Goal: Task Accomplishment & Management: Manage account settings

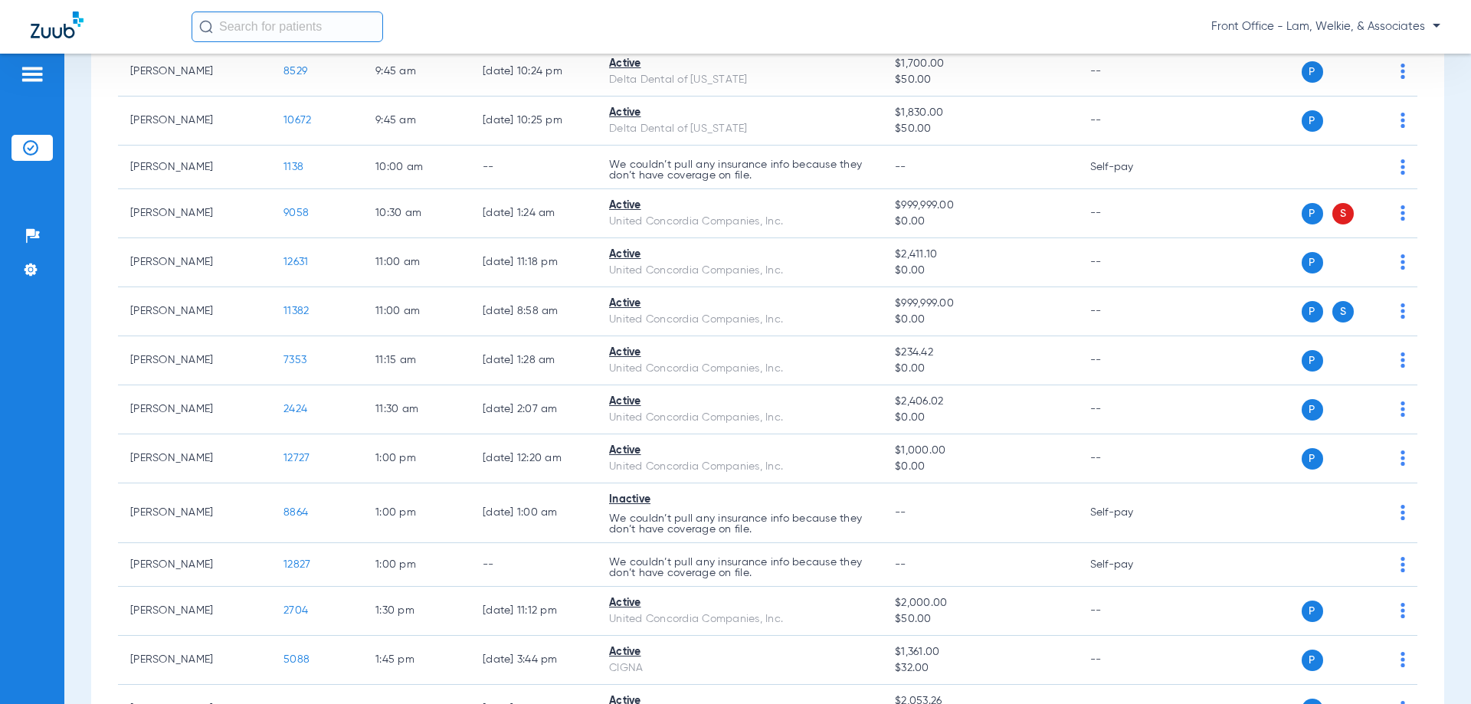
scroll to position [766, 0]
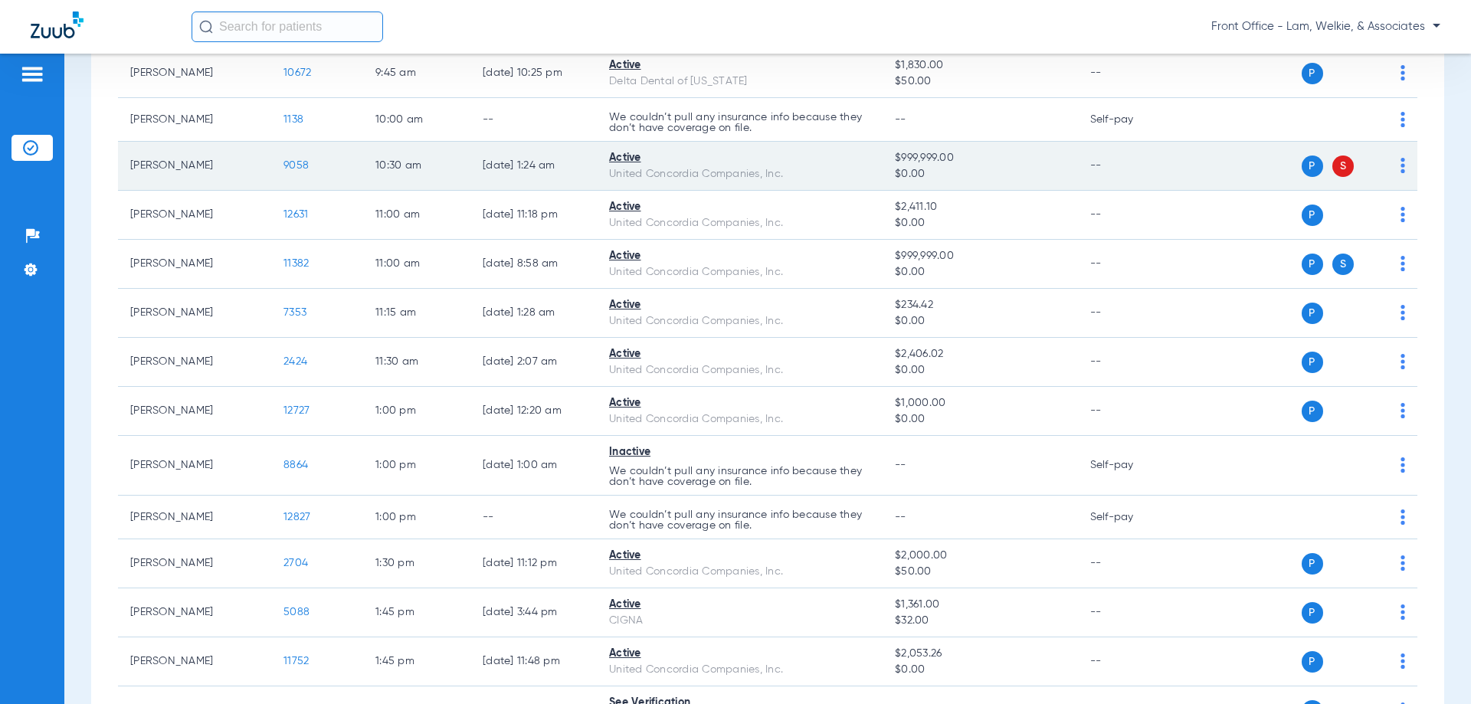
click at [303, 166] on span "9058" at bounding box center [295, 165] width 25 height 11
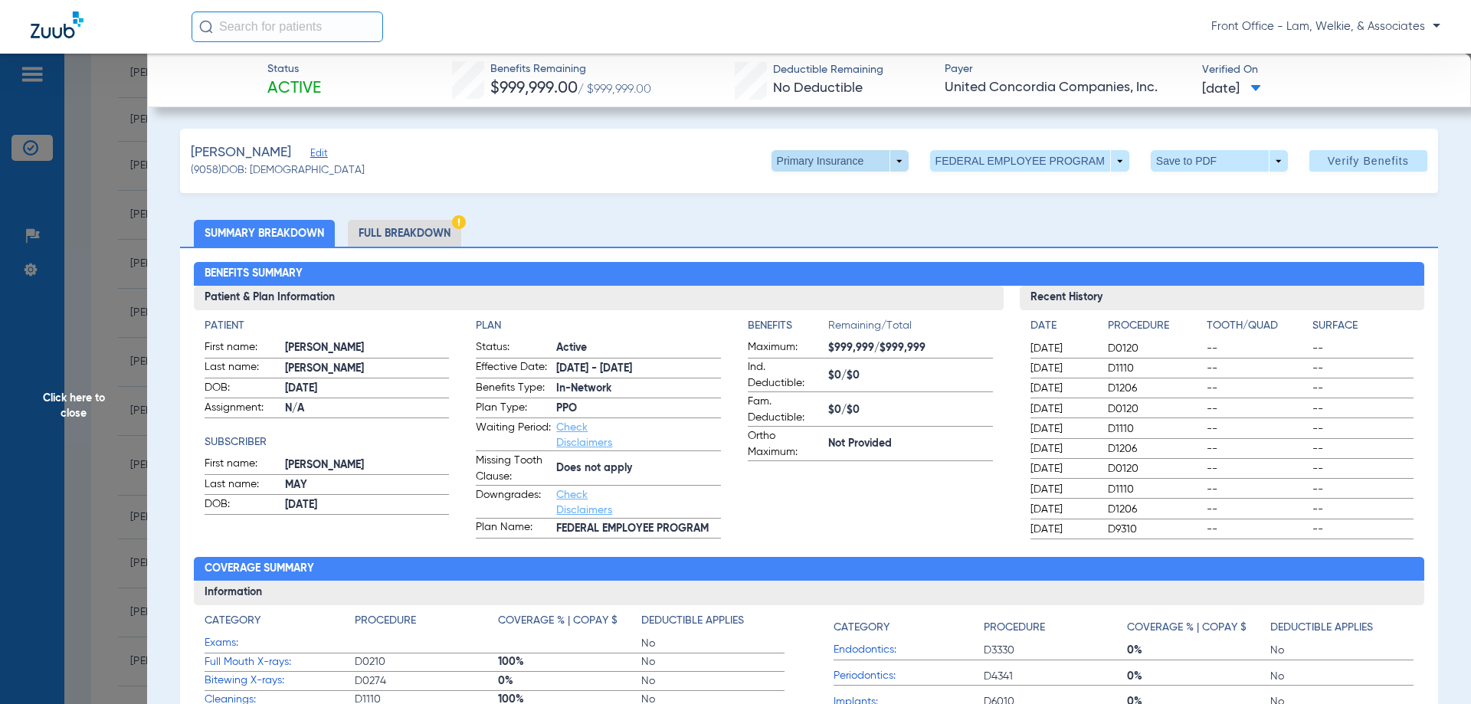
click at [882, 165] on span at bounding box center [839, 160] width 137 height 21
click at [840, 224] on span "Secondary Insurance" at bounding box center [823, 222] width 101 height 11
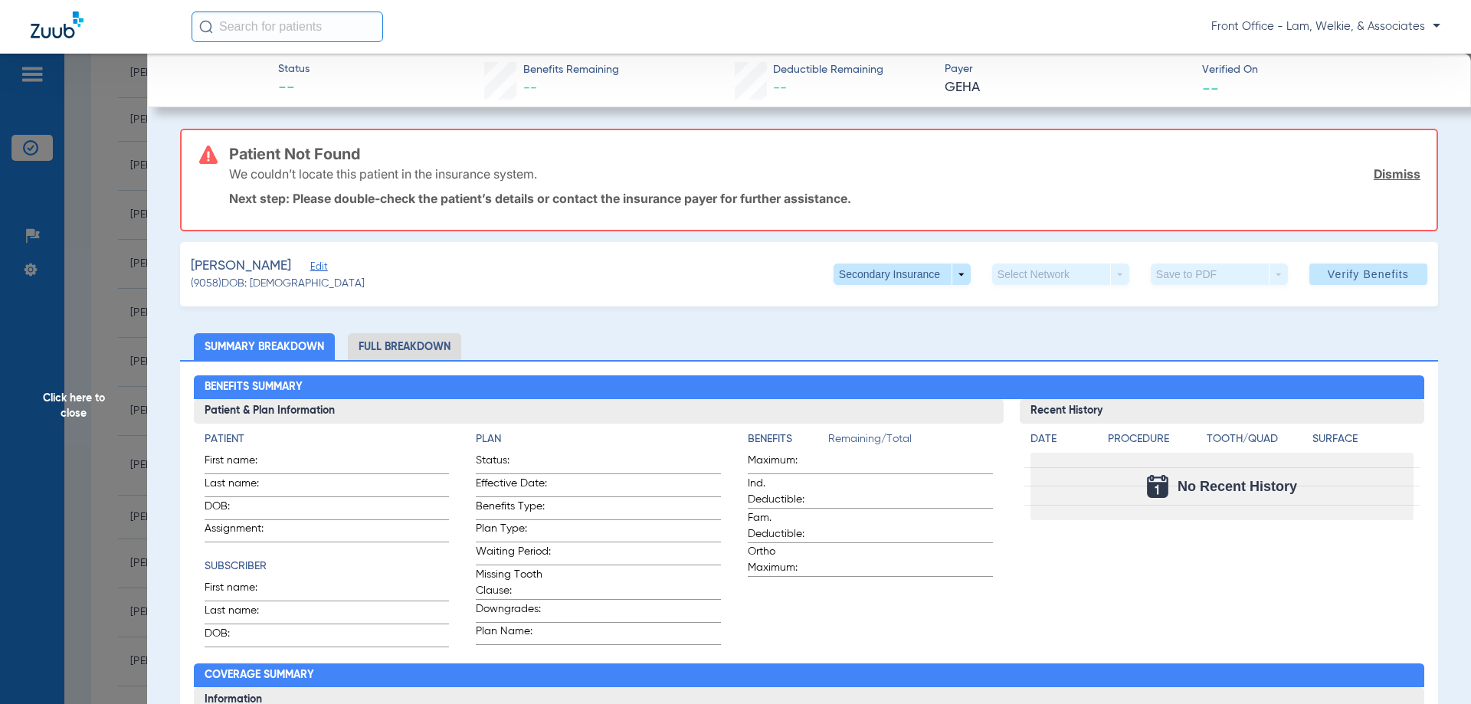
click at [71, 398] on span "Click here to close" at bounding box center [73, 406] width 147 height 704
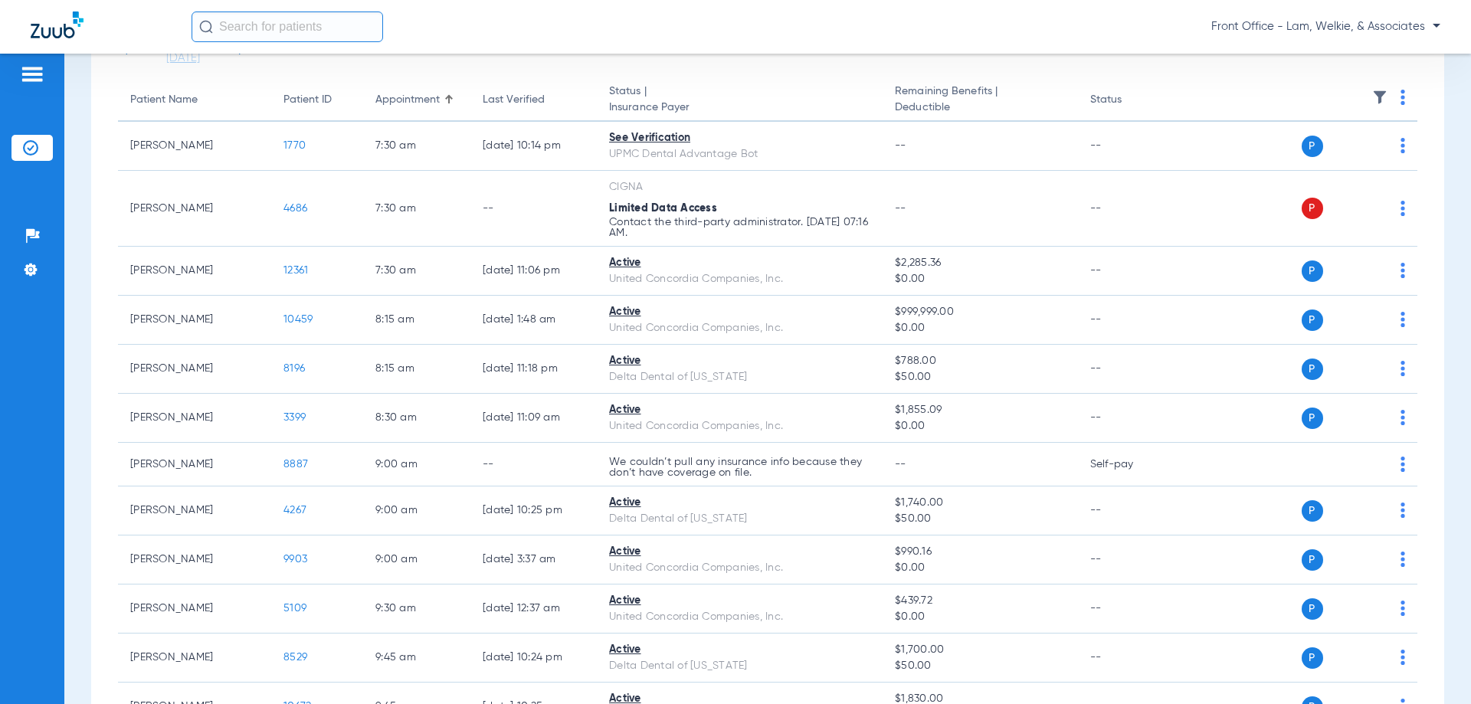
scroll to position [126, 0]
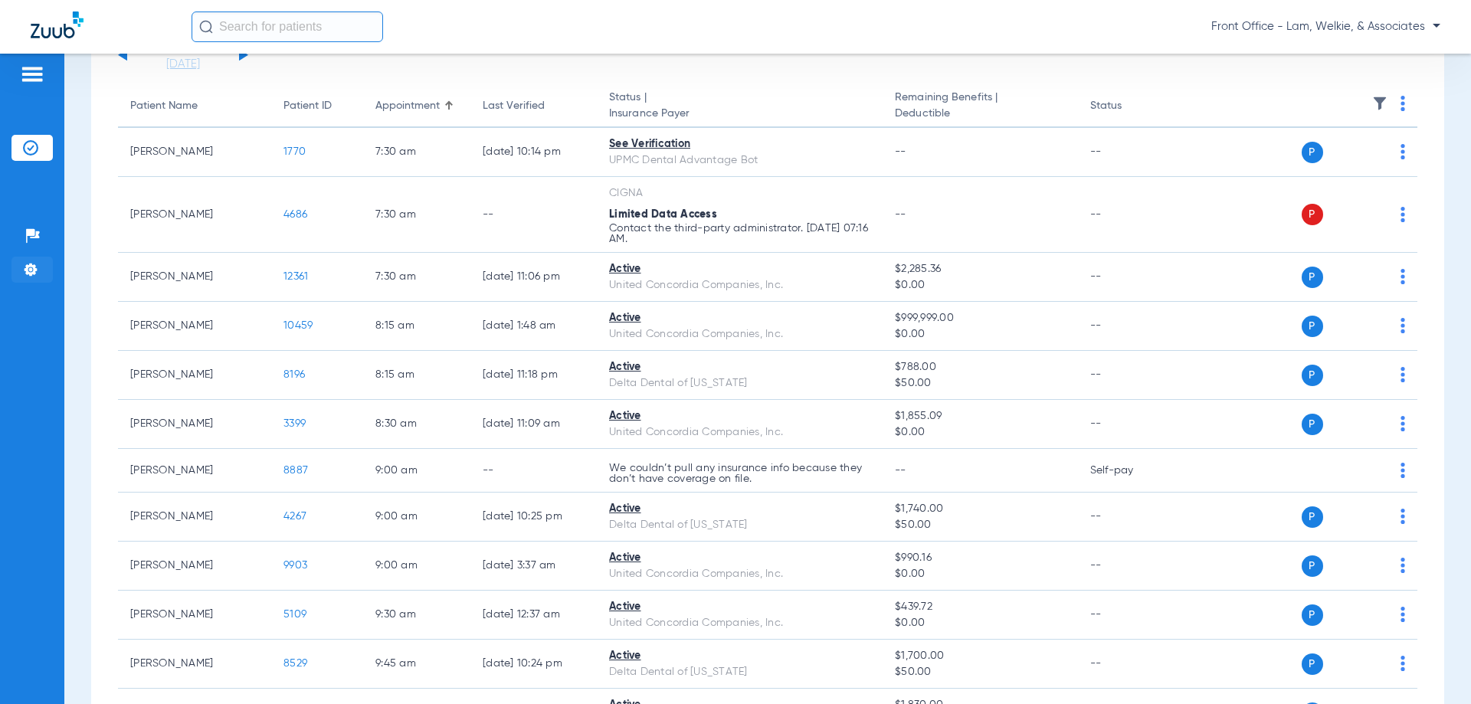
click at [33, 265] on img at bounding box center [30, 269] width 15 height 15
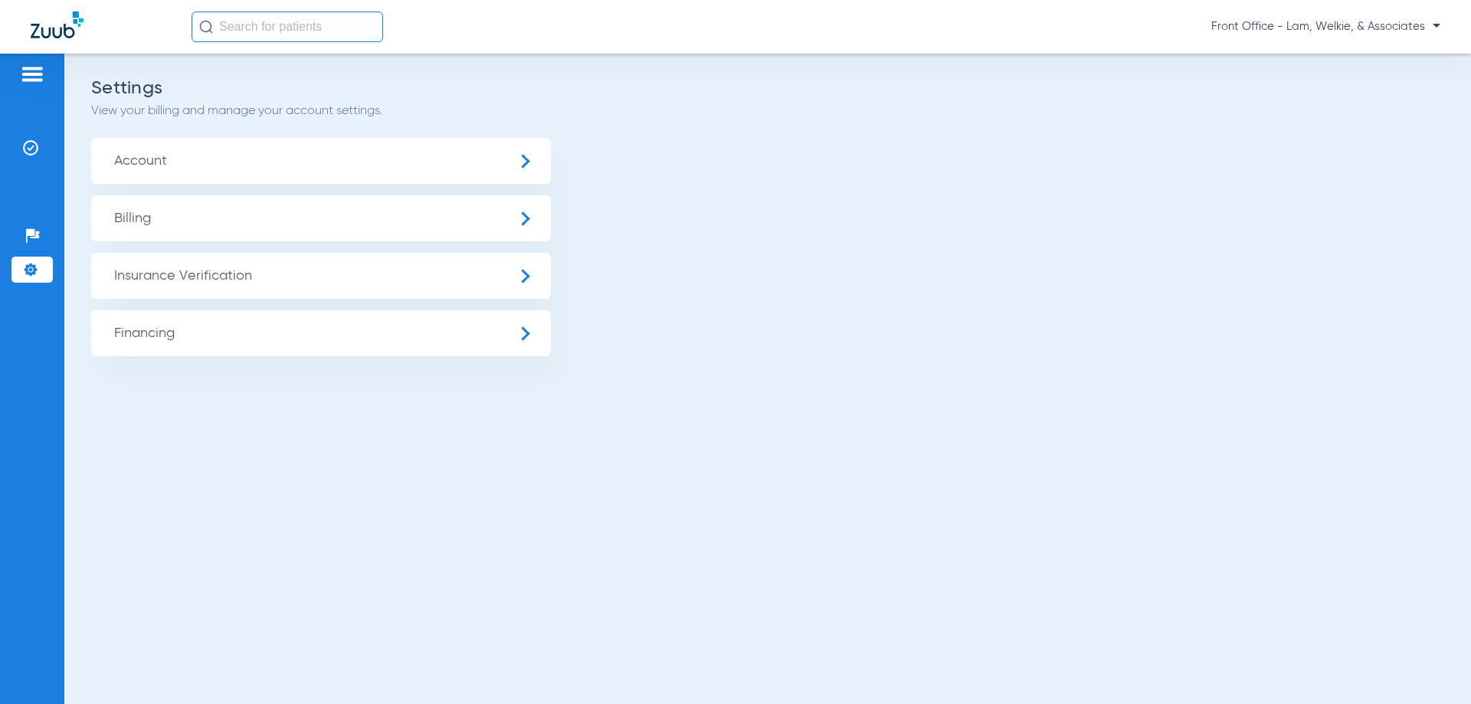
click at [191, 277] on span "Insurance Verification" at bounding box center [321, 276] width 460 height 46
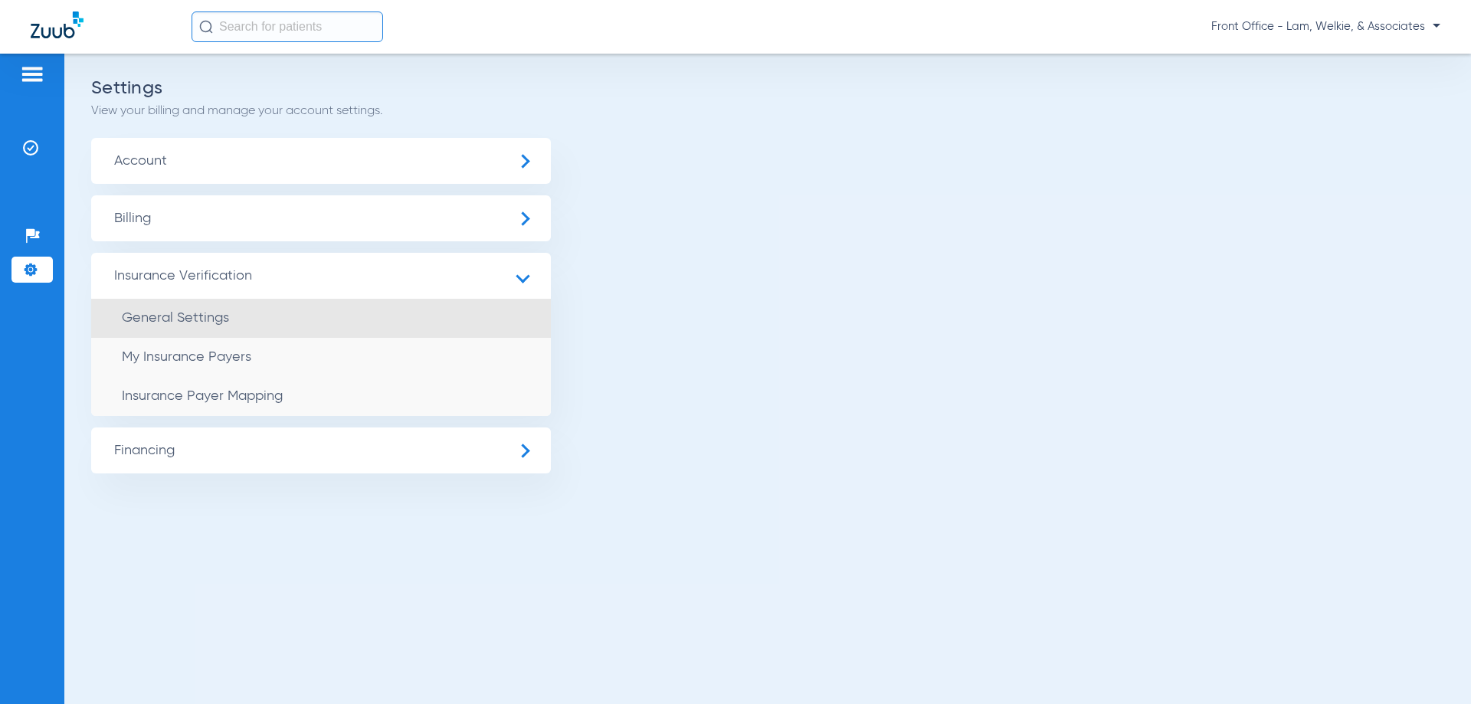
click at [168, 316] on span "General Settings" at bounding box center [175, 318] width 107 height 14
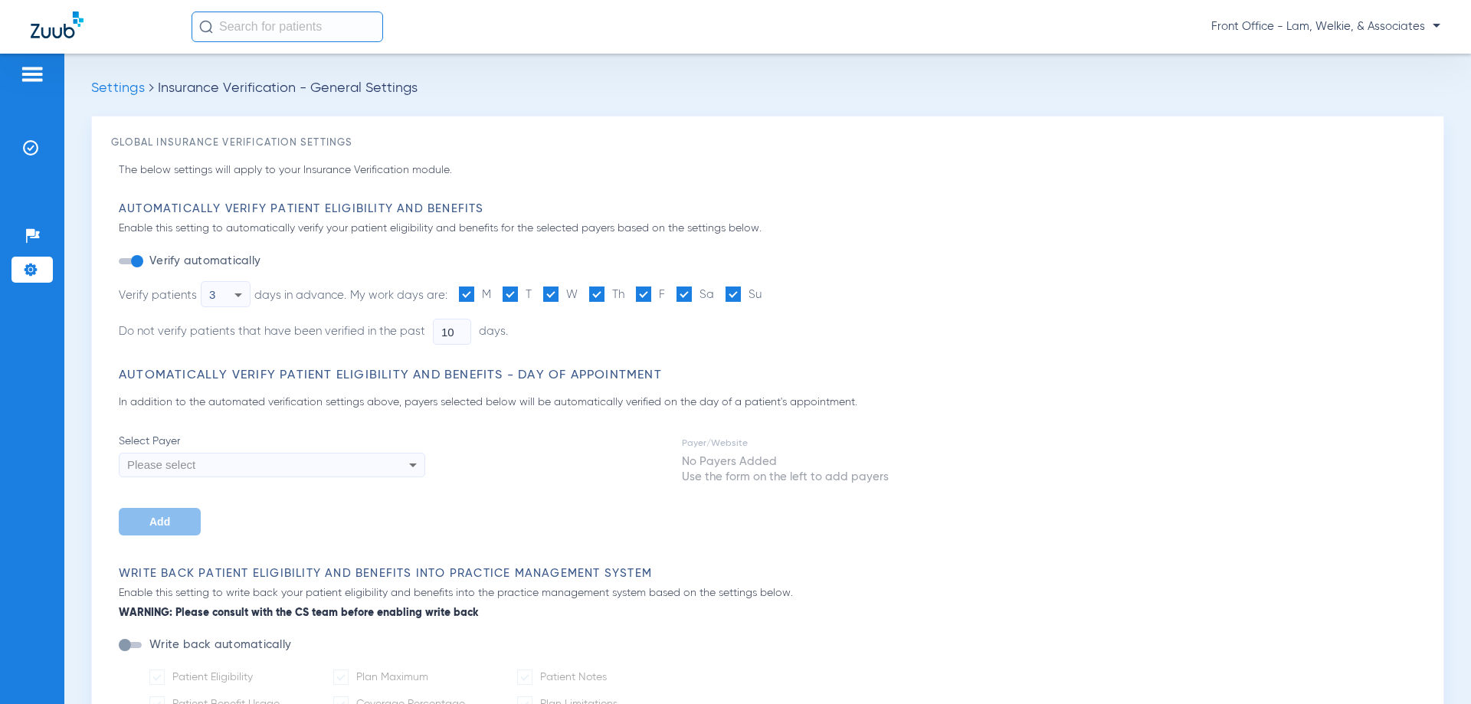
type input "14"
type input "1"
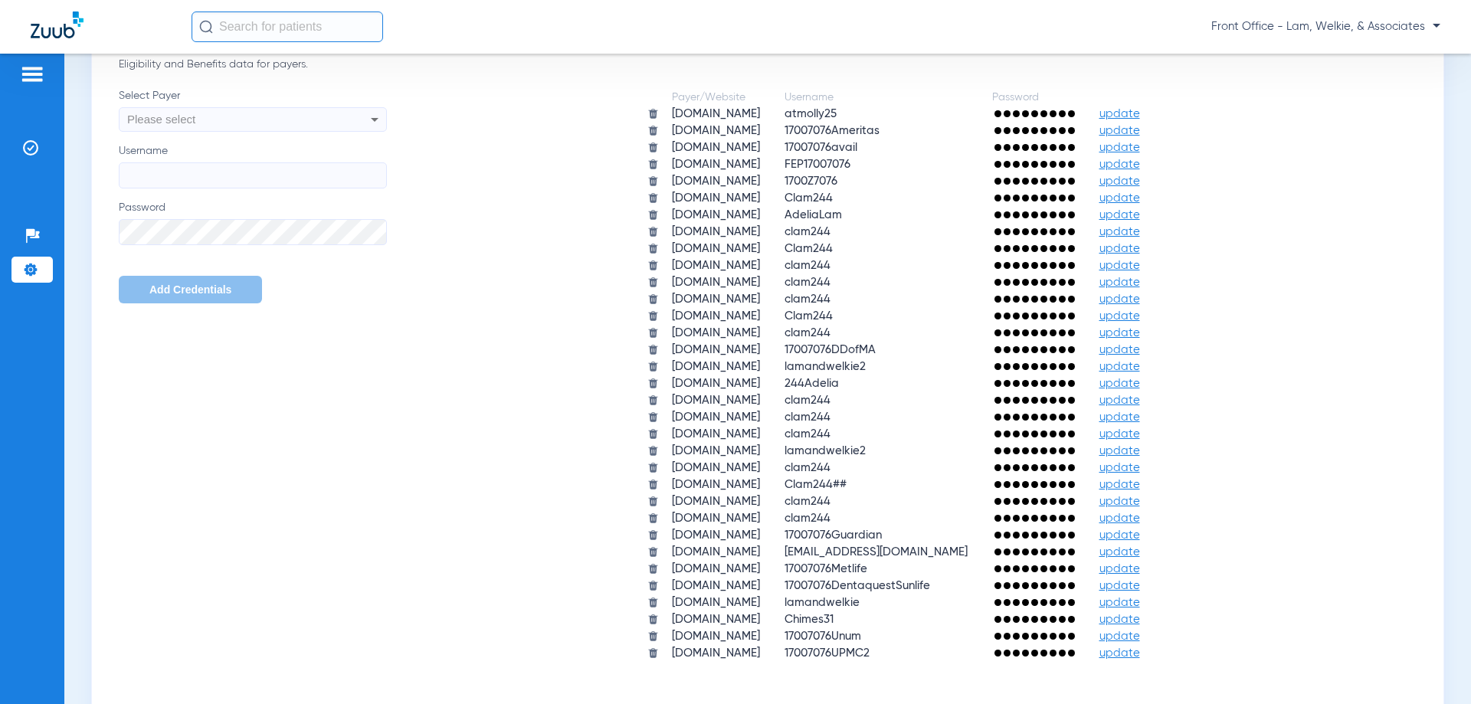
scroll to position [1072, 0]
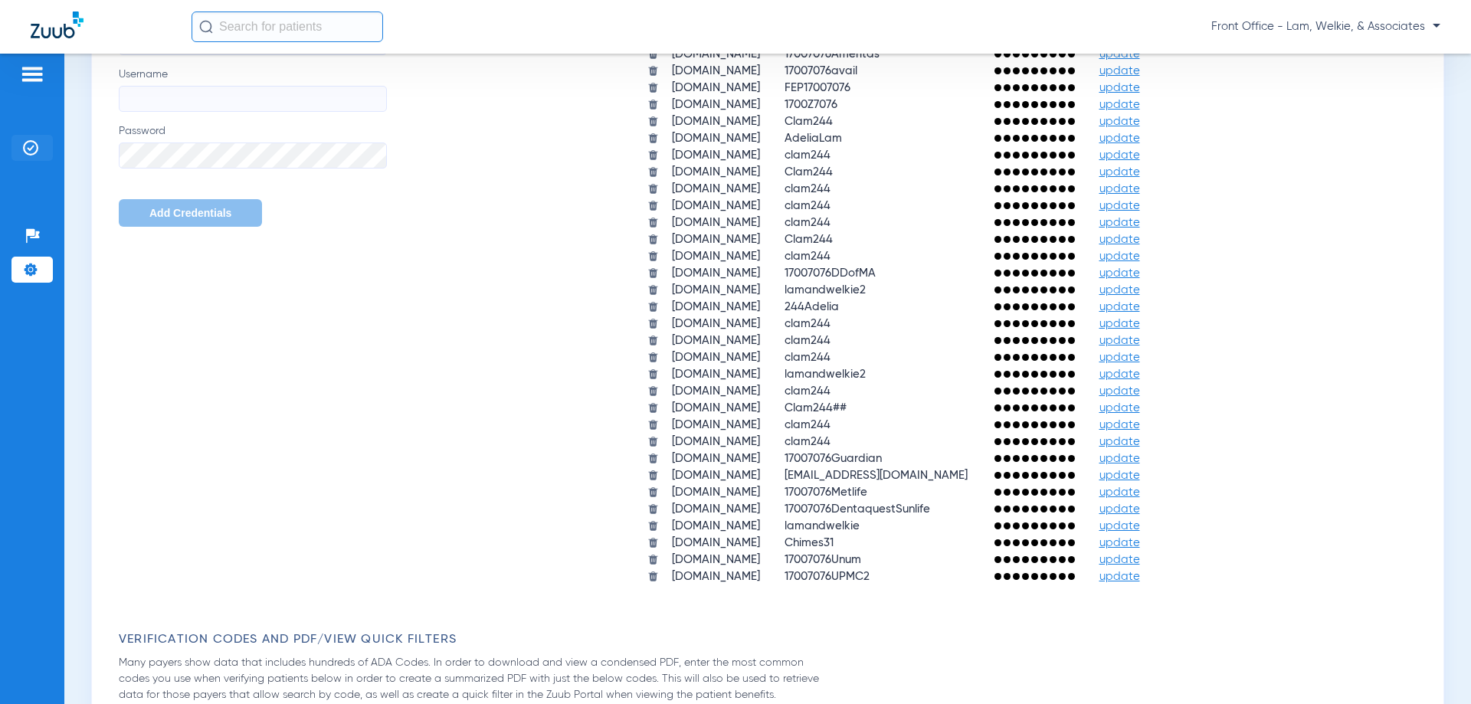
click at [37, 144] on img at bounding box center [30, 147] width 15 height 15
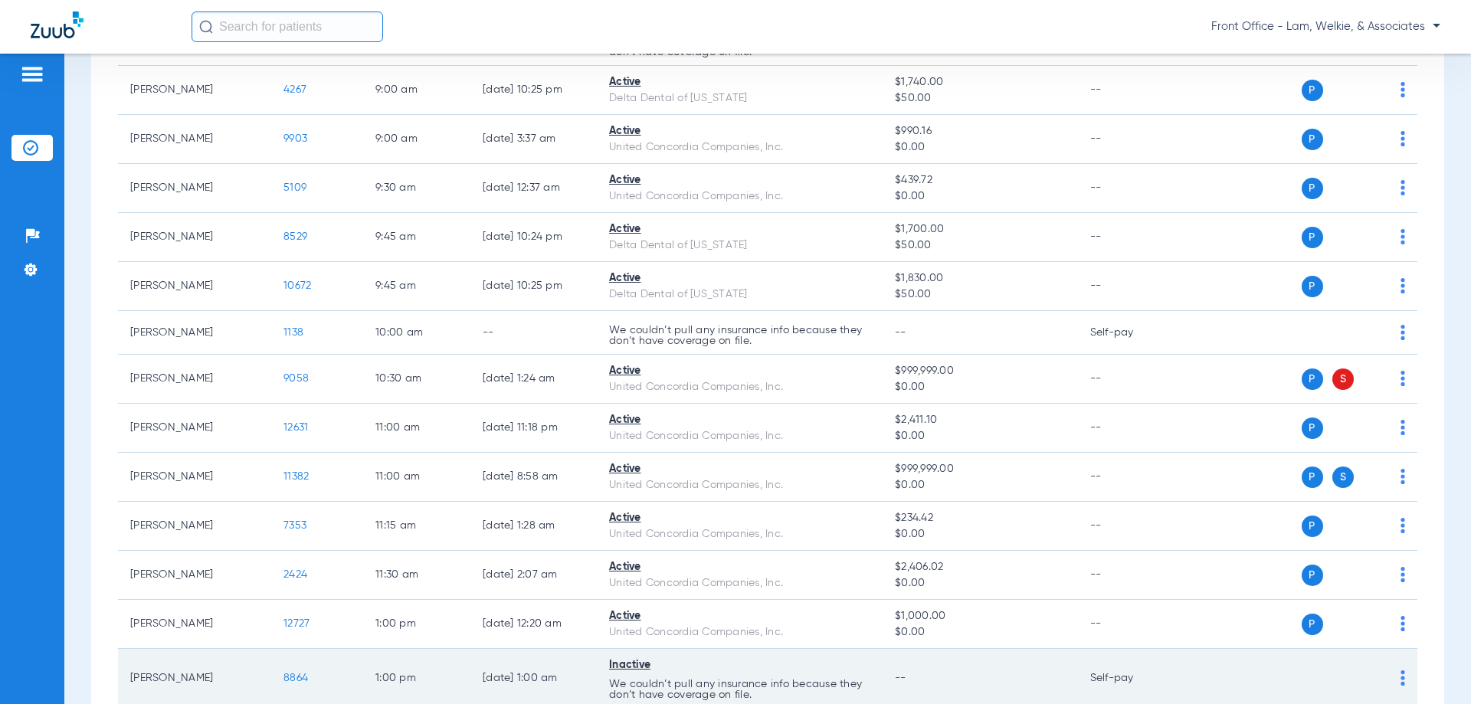
scroll to position [460, 0]
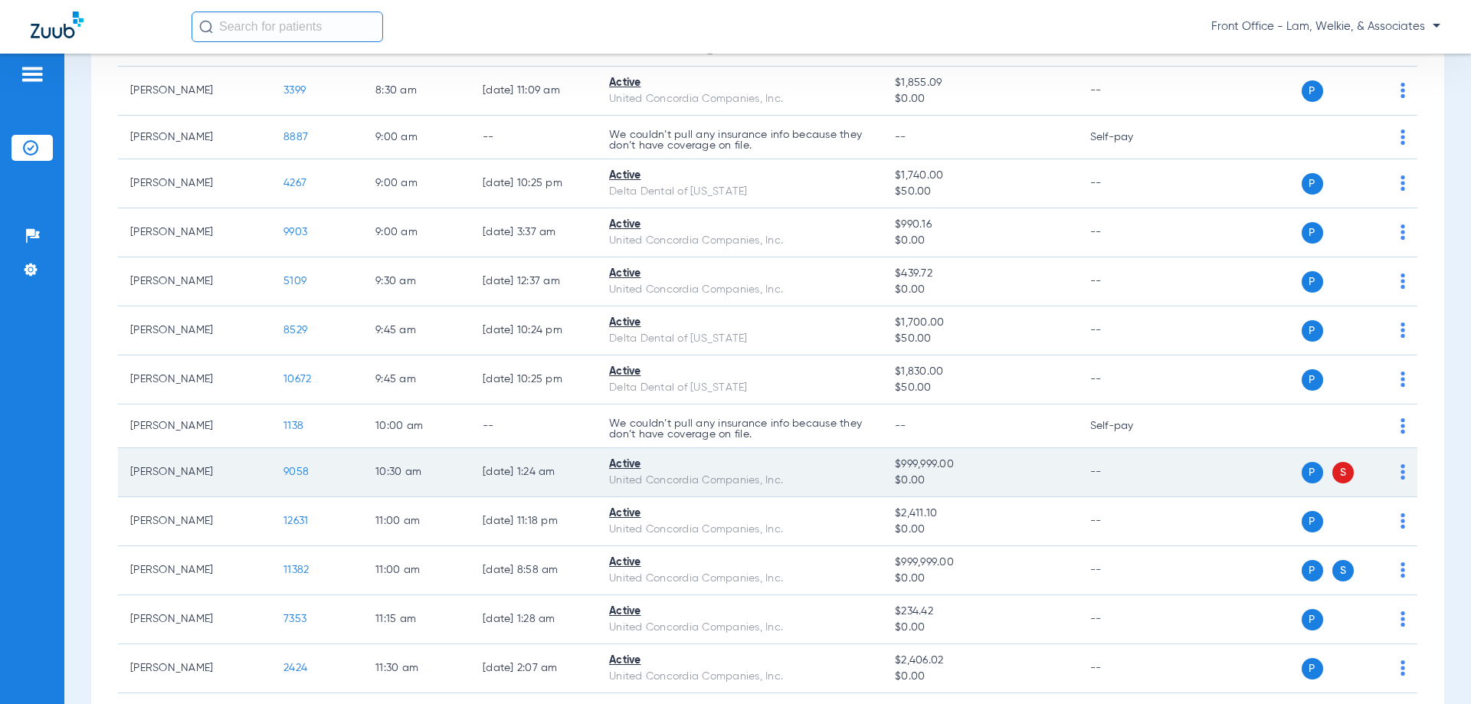
click at [1400, 475] on img at bounding box center [1402, 471] width 5 height 15
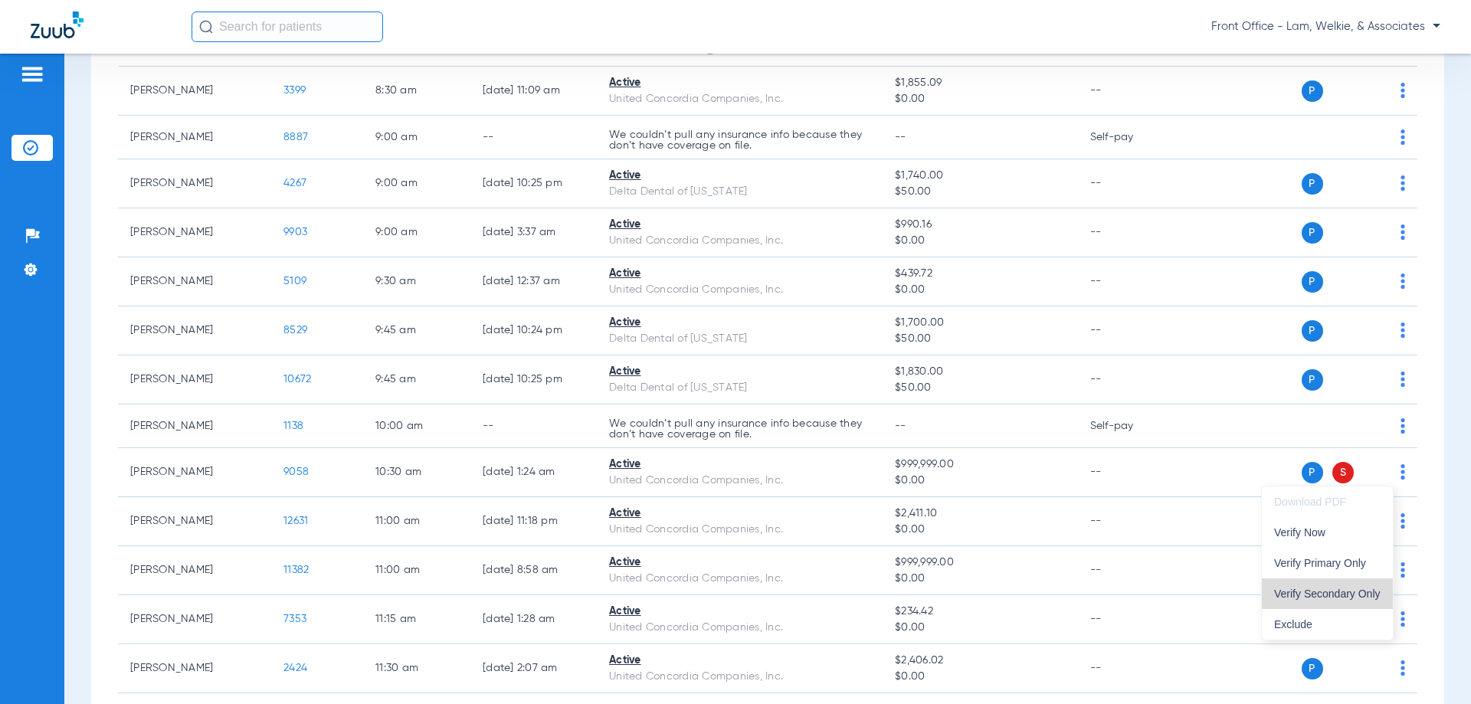
click at [1352, 590] on span "Verify Secondary Only" at bounding box center [1327, 593] width 106 height 11
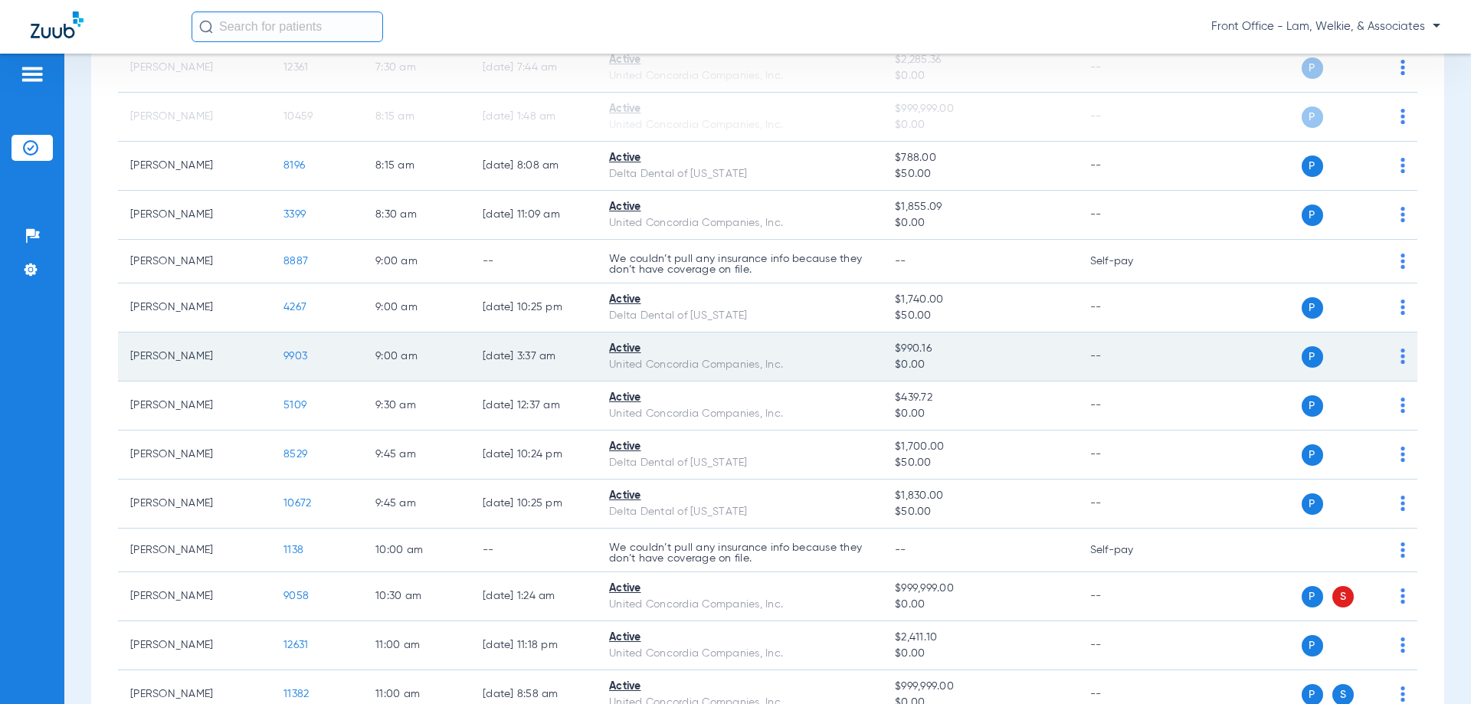
scroll to position [0, 0]
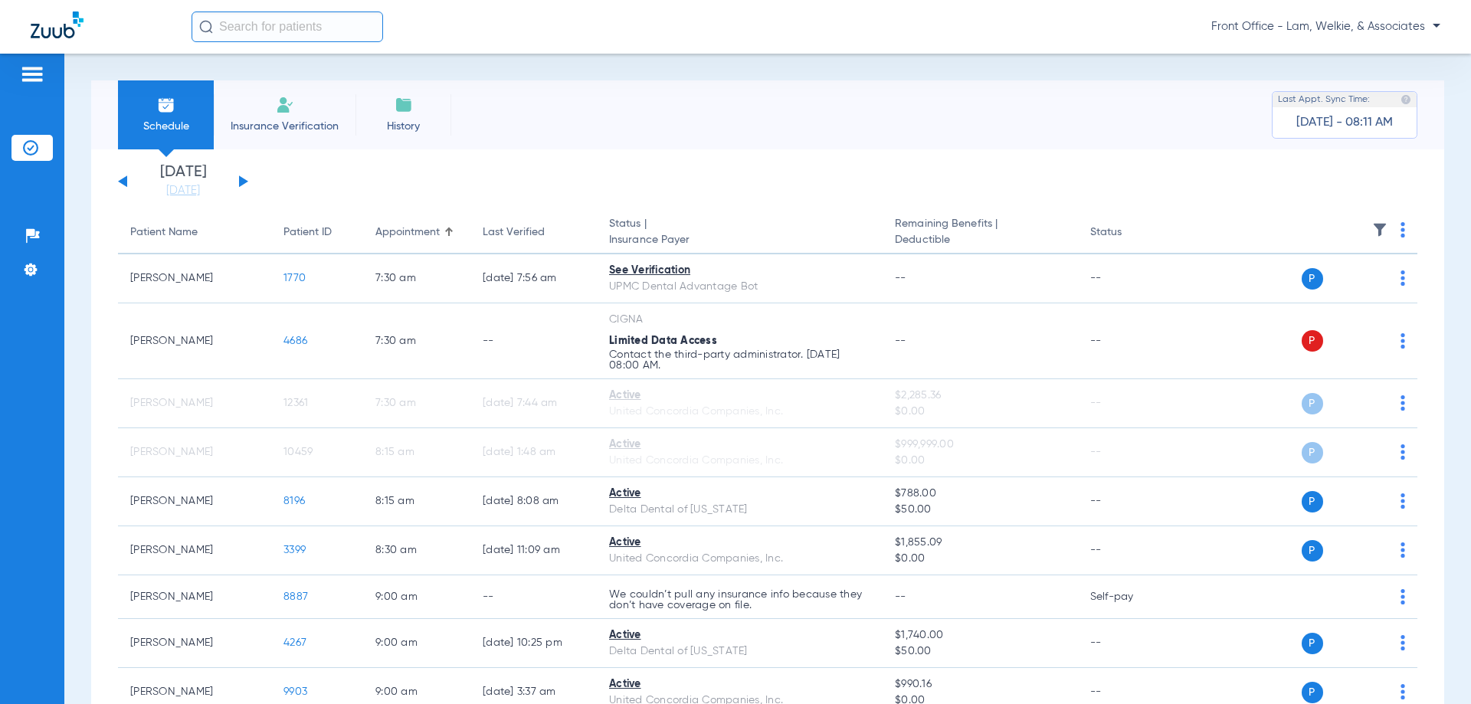
click at [242, 182] on button at bounding box center [243, 180] width 9 height 11
